Goal: Task Accomplishment & Management: Manage account settings

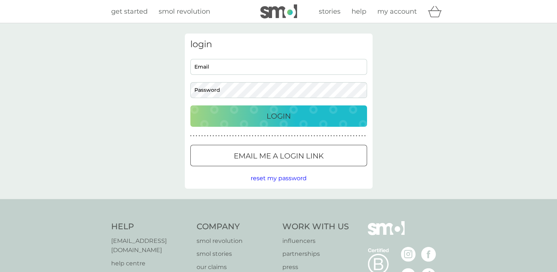
click at [230, 66] on input "Email" at bounding box center [278, 67] width 177 height 16
type input "[PERSON_NAME][EMAIL_ADDRESS][DOMAIN_NAME]"
click at [235, 119] on div "Login" at bounding box center [279, 116] width 162 height 12
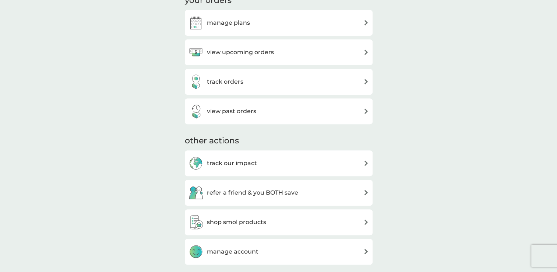
scroll to position [258, 0]
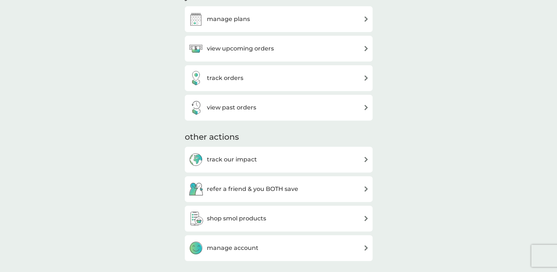
click at [248, 106] on h3 "view past orders" at bounding box center [231, 108] width 49 height 10
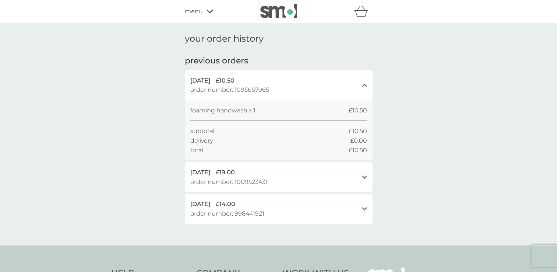
click at [364, 177] on icon at bounding box center [364, 176] width 5 height 3
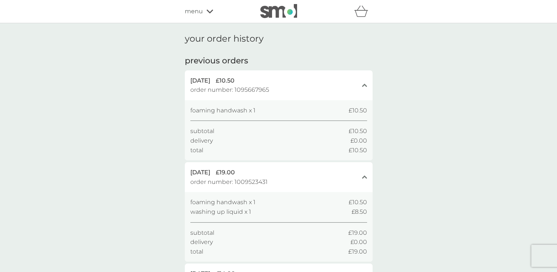
click at [206, 15] on div "menu" at bounding box center [216, 12] width 63 height 10
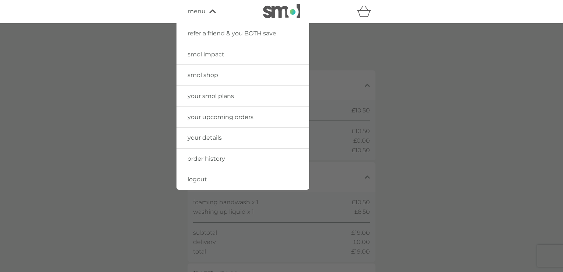
click at [219, 165] on link "order history" at bounding box center [242, 158] width 133 height 21
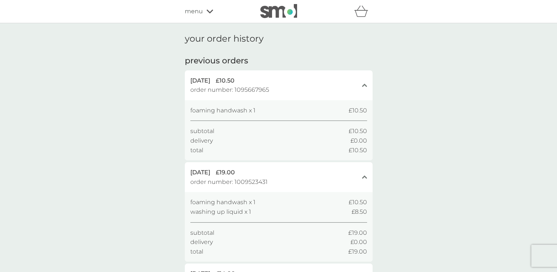
click at [208, 16] on div "menu" at bounding box center [216, 12] width 63 height 10
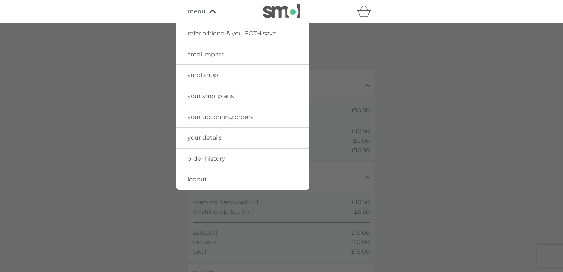
click at [211, 162] on link "order history" at bounding box center [242, 158] width 133 height 21
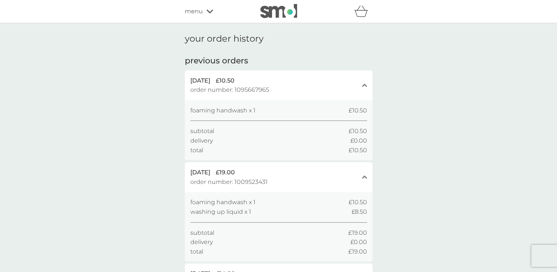
click at [213, 11] on div "menu" at bounding box center [216, 12] width 63 height 10
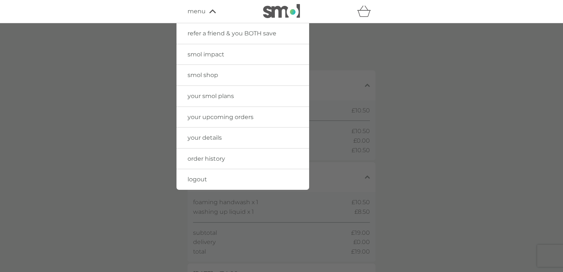
click at [214, 98] on span "your smol plans" at bounding box center [210, 95] width 46 height 7
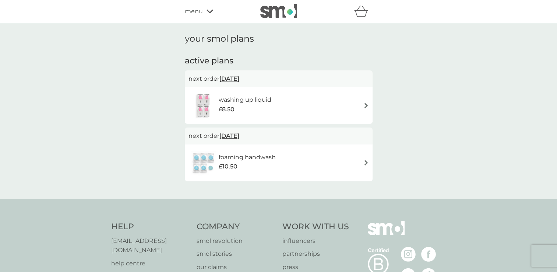
click at [215, 14] on div "menu" at bounding box center [216, 12] width 63 height 10
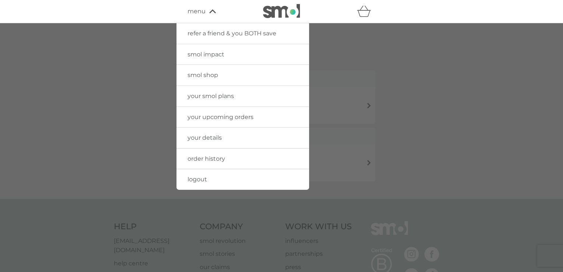
click at [215, 134] on span "your details" at bounding box center [204, 137] width 34 height 7
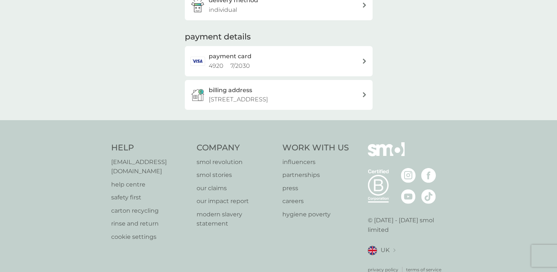
scroll to position [183, 0]
